Goal: Task Accomplishment & Management: Manage account settings

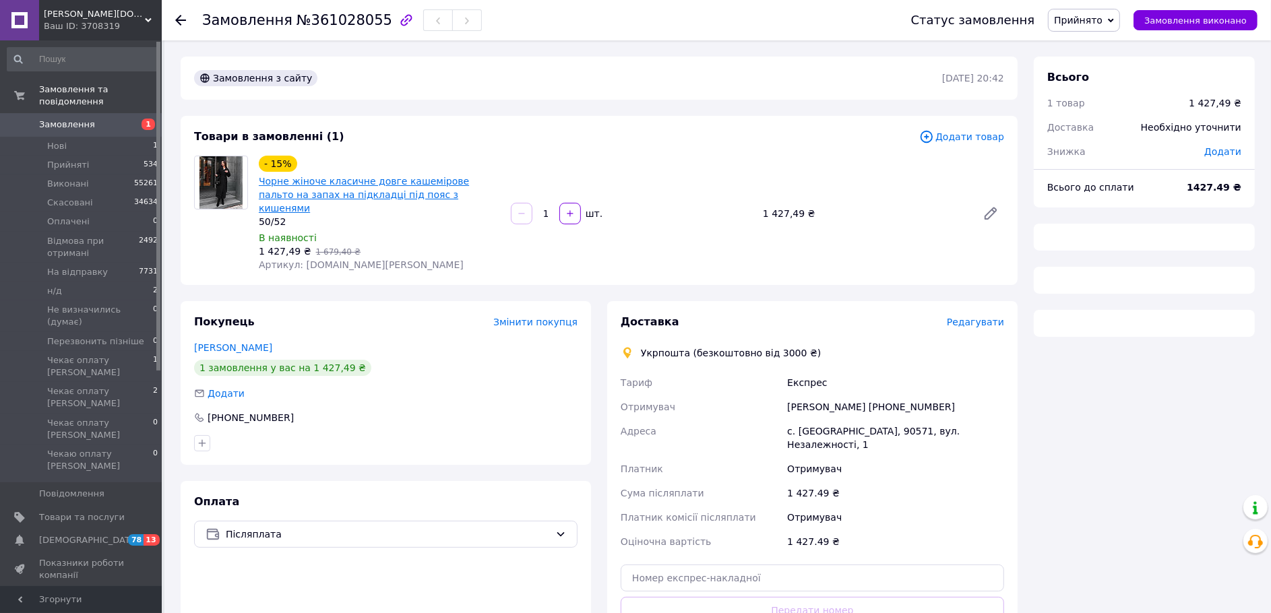
click at [294, 189] on link "Чорне жіноче класичне довге кашемірове пальто на запах на підкладці під пояс з …" at bounding box center [364, 195] width 210 height 38
